Goal: Find specific page/section

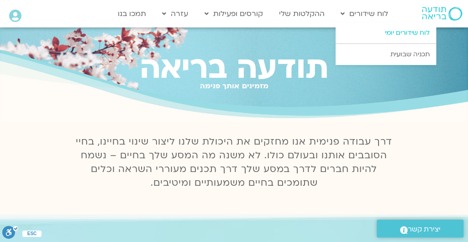
click at [373, 37] on link "לוח שידורים יומי" at bounding box center [386, 32] width 100 height 21
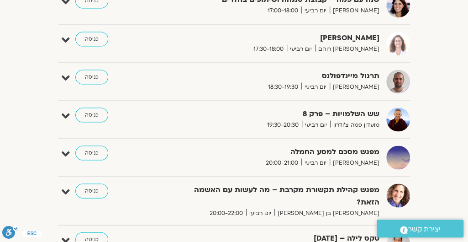
scroll to position [731, 0]
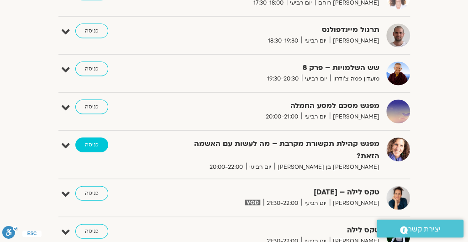
click at [86, 139] on link "כניסה" at bounding box center [91, 144] width 33 height 15
click at [88, 139] on link "כניסה" at bounding box center [91, 144] width 33 height 15
